Goal: Find specific page/section: Find specific page/section

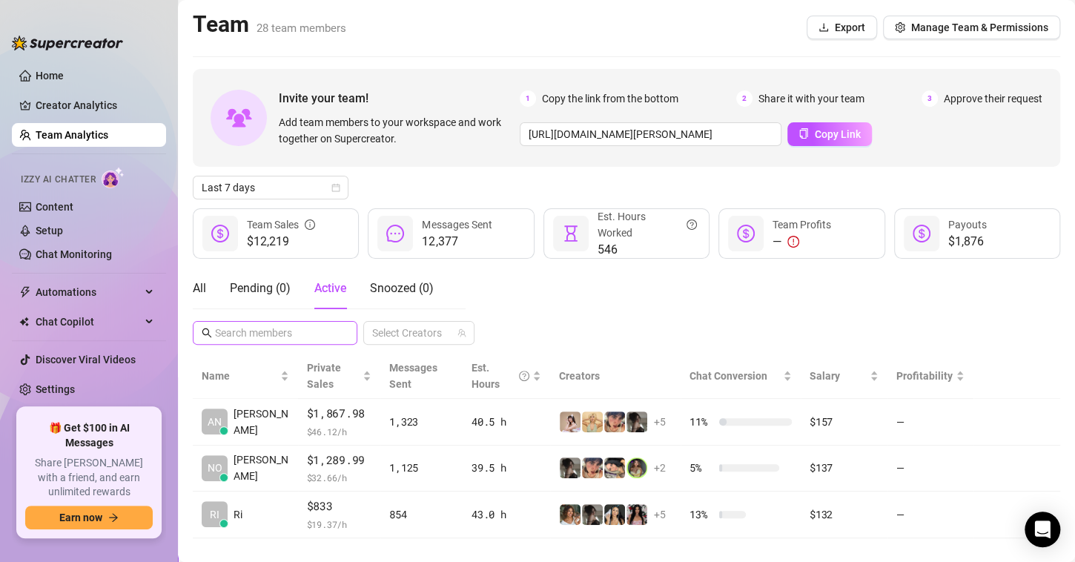
scroll to position [19, 0]
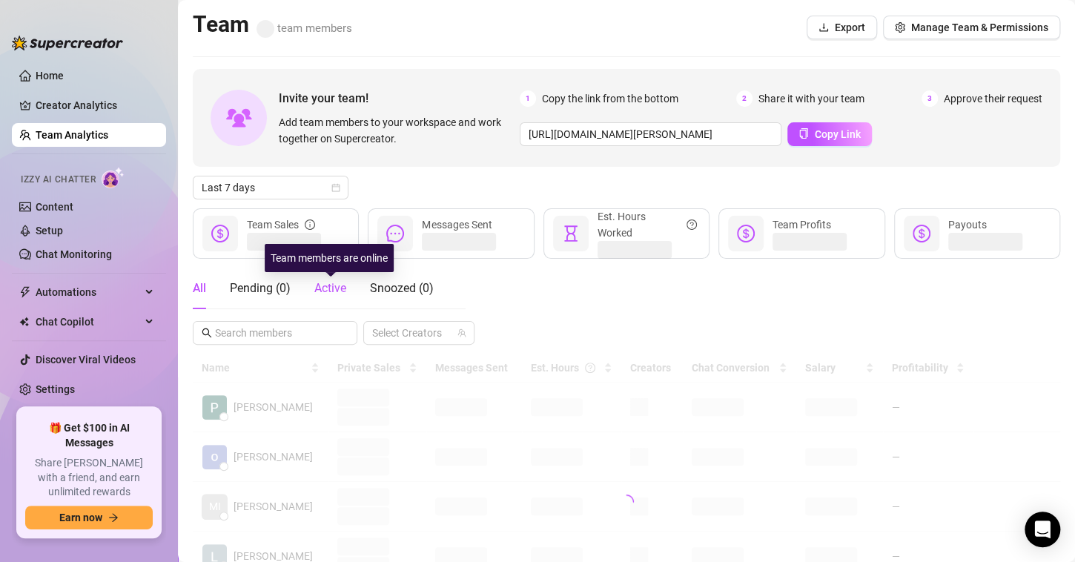
click at [326, 288] on span "Active" at bounding box center [330, 288] width 32 height 14
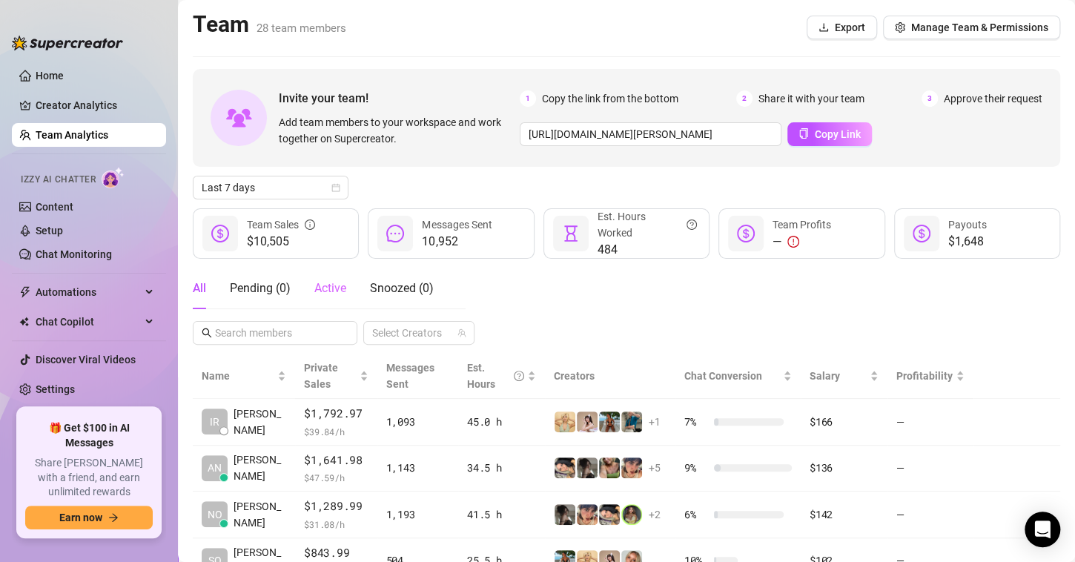
click at [321, 277] on div "Active" at bounding box center [330, 289] width 32 height 42
click at [76, 107] on link "Creator Analytics" at bounding box center [95, 105] width 119 height 24
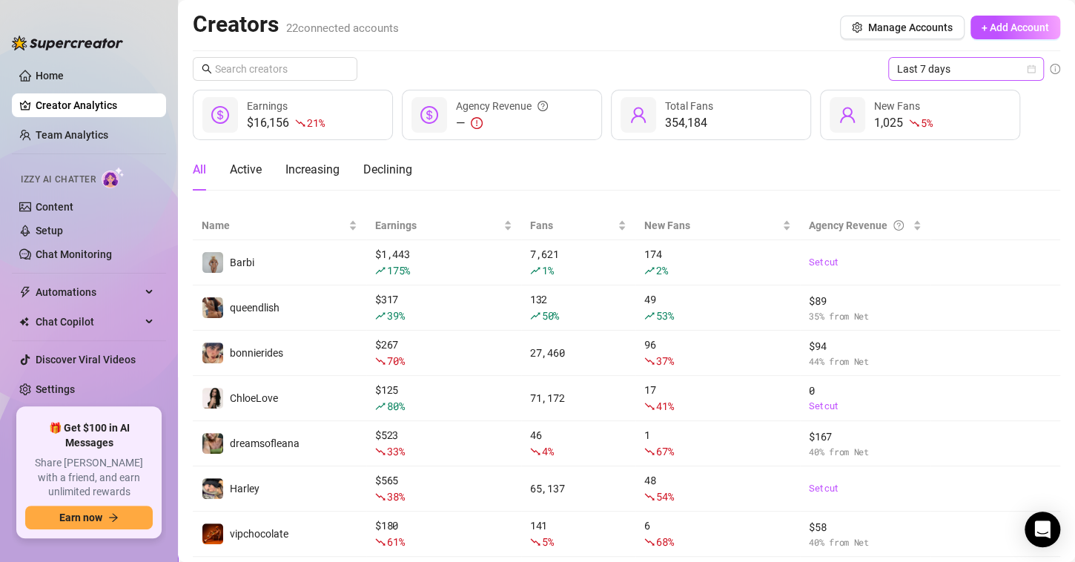
click at [1027, 70] on icon "calendar" at bounding box center [1031, 69] width 9 height 9
click at [1016, 219] on th at bounding box center [996, 225] width 131 height 29
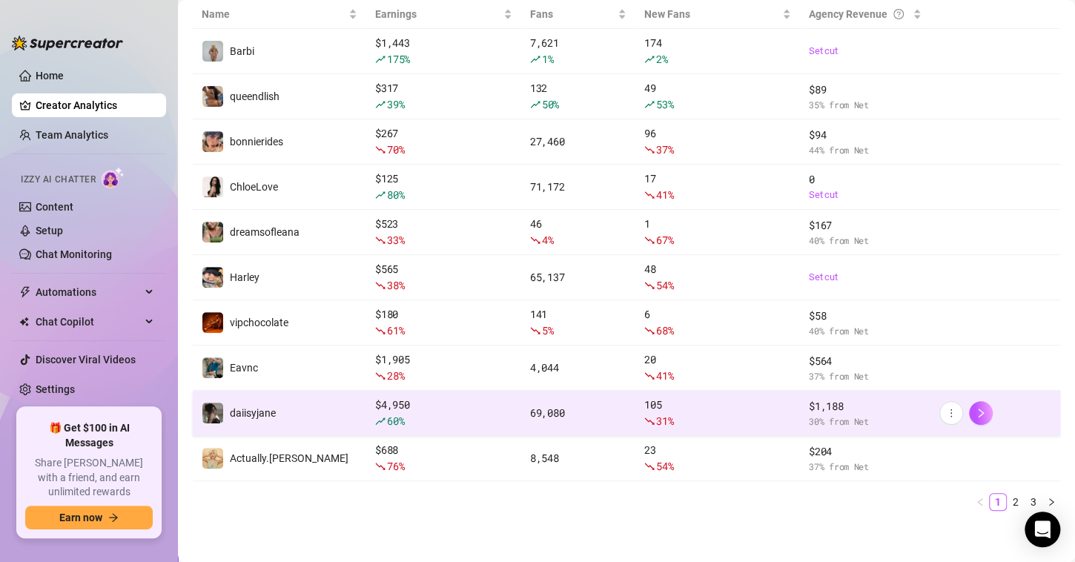
scroll to position [214, 0]
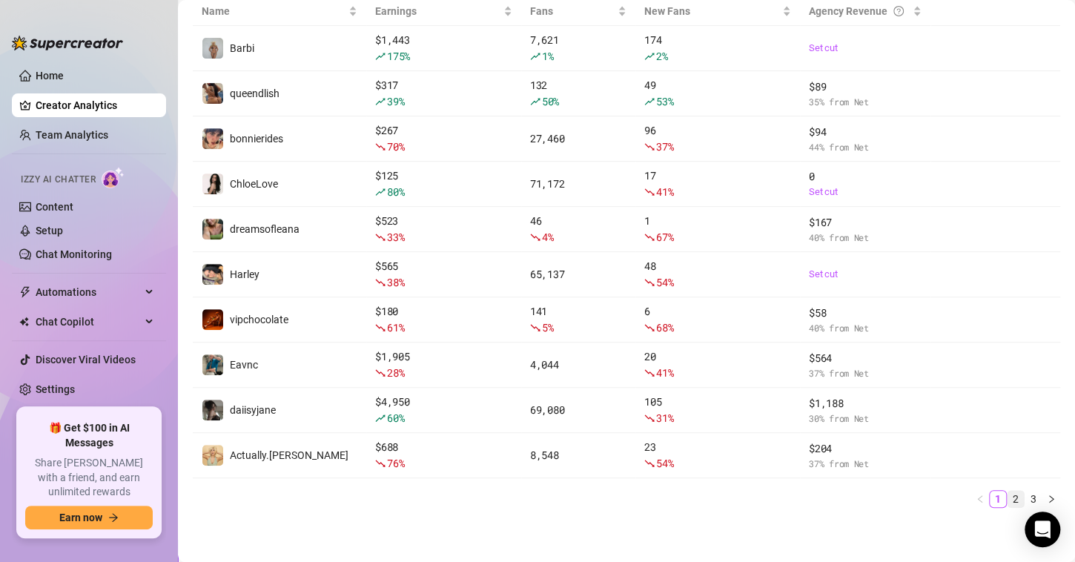
click at [1008, 498] on link "2" at bounding box center [1016, 499] width 16 height 16
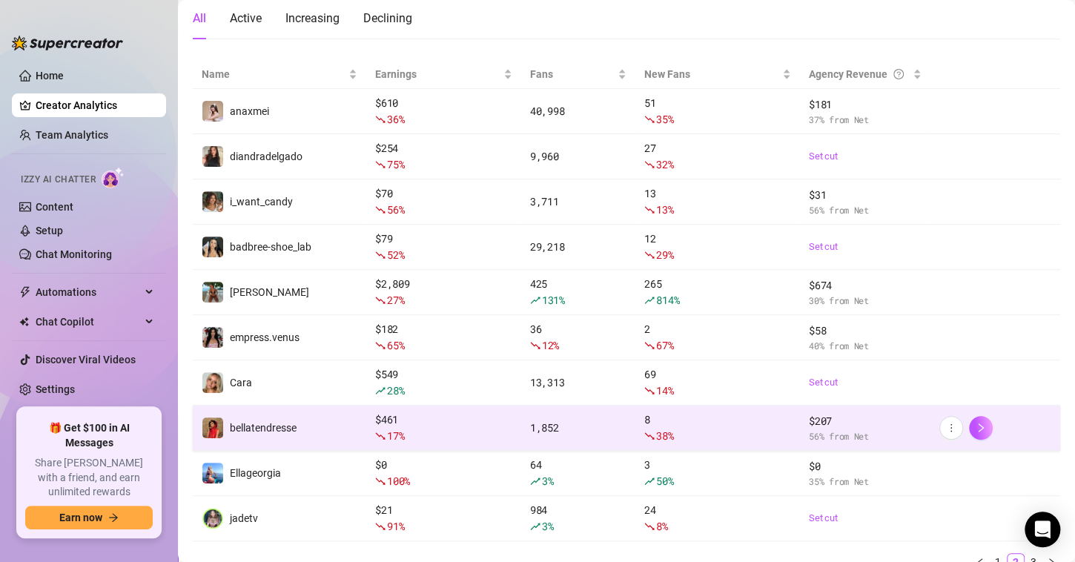
scroll to position [150, 0]
